Goal: Information Seeking & Learning: Learn about a topic

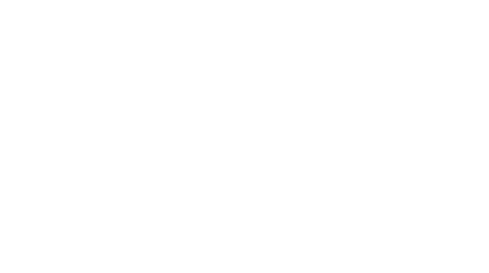
click at [129, 89] on html at bounding box center [244, 136] width 489 height 273
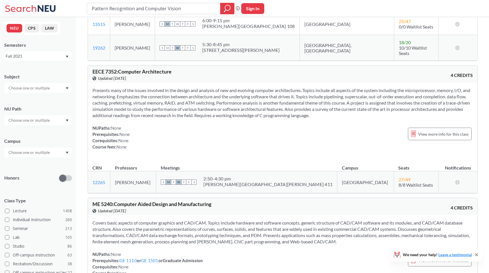
scroll to position [1392, 0]
click at [427, 130] on span "View more info for this class" at bounding box center [443, 133] width 50 height 7
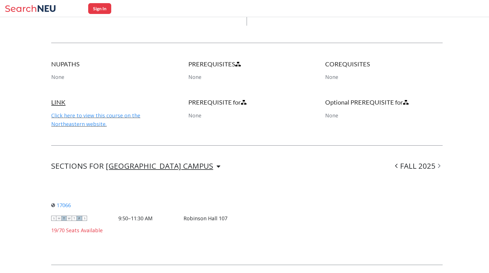
scroll to position [271, 0]
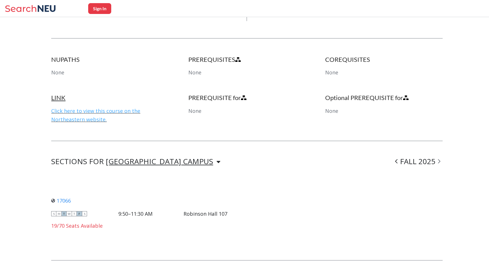
click at [103, 111] on link "Click here to view this course on the Northeastern website." at bounding box center [95, 114] width 89 height 15
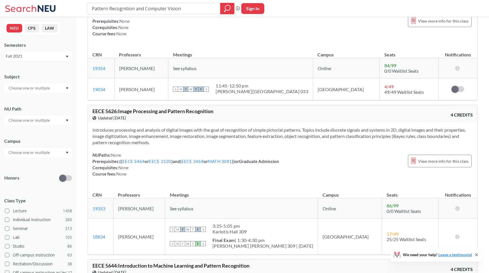
scroll to position [184, 0]
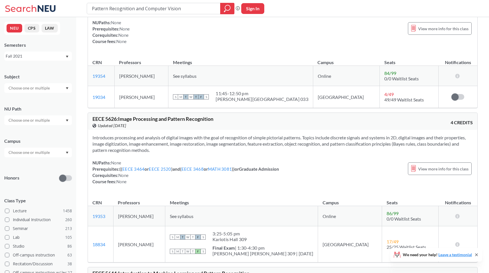
click at [68, 55] on div "Fall 2021" at bounding box center [38, 55] width 68 height 9
click at [50, 68] on div "Fall 2025" at bounding box center [39, 68] width 64 height 6
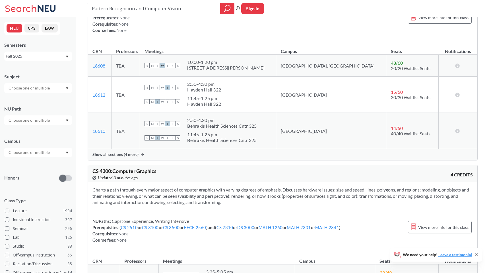
scroll to position [1431, 0]
